Goal: Transaction & Acquisition: Obtain resource

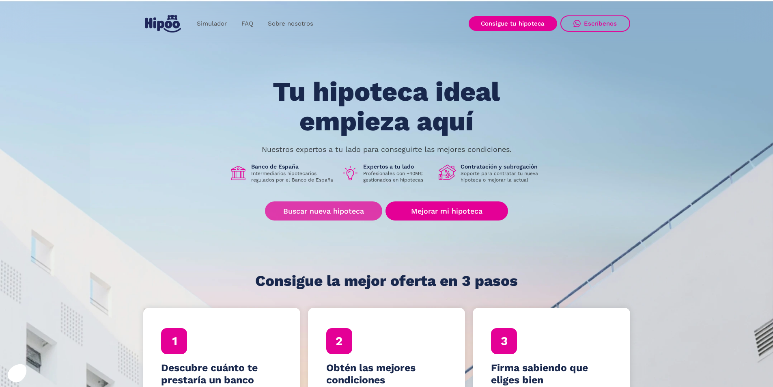
click at [326, 217] on link "Buscar nueva hipoteca" at bounding box center [323, 210] width 117 height 19
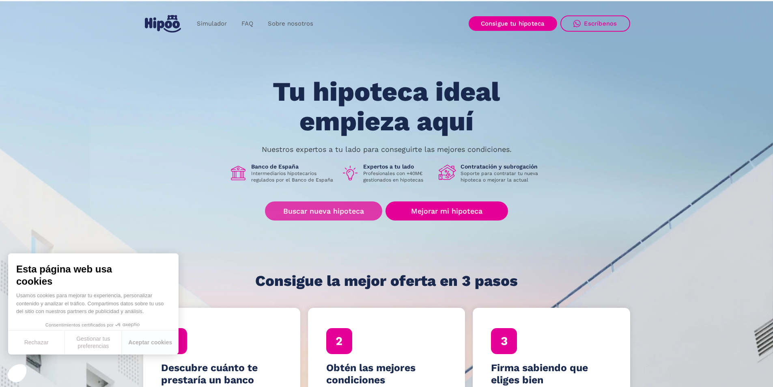
click at [306, 210] on link "Buscar nueva hipoteca" at bounding box center [323, 210] width 117 height 19
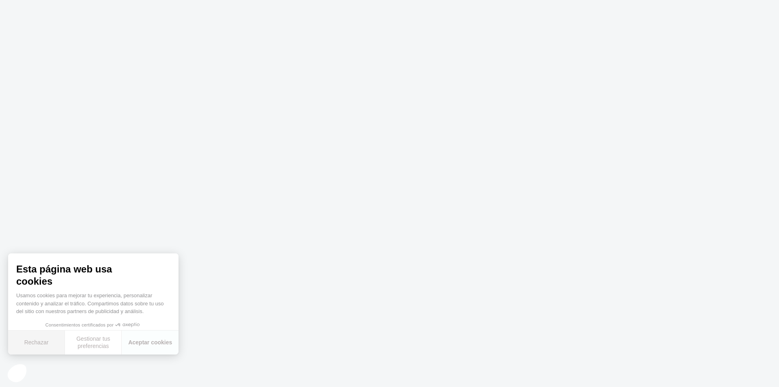
click at [45, 345] on button "Rechazar" at bounding box center [36, 342] width 57 height 24
